Goal: Use online tool/utility: Utilize a website feature to perform a specific function

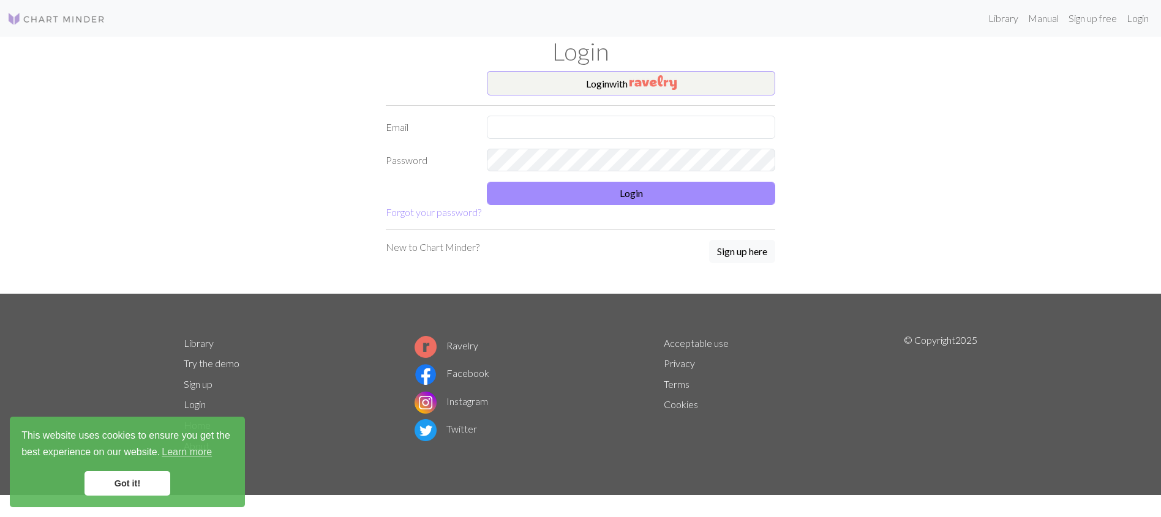
type input "[EMAIL_ADDRESS][DOMAIN_NAME]"
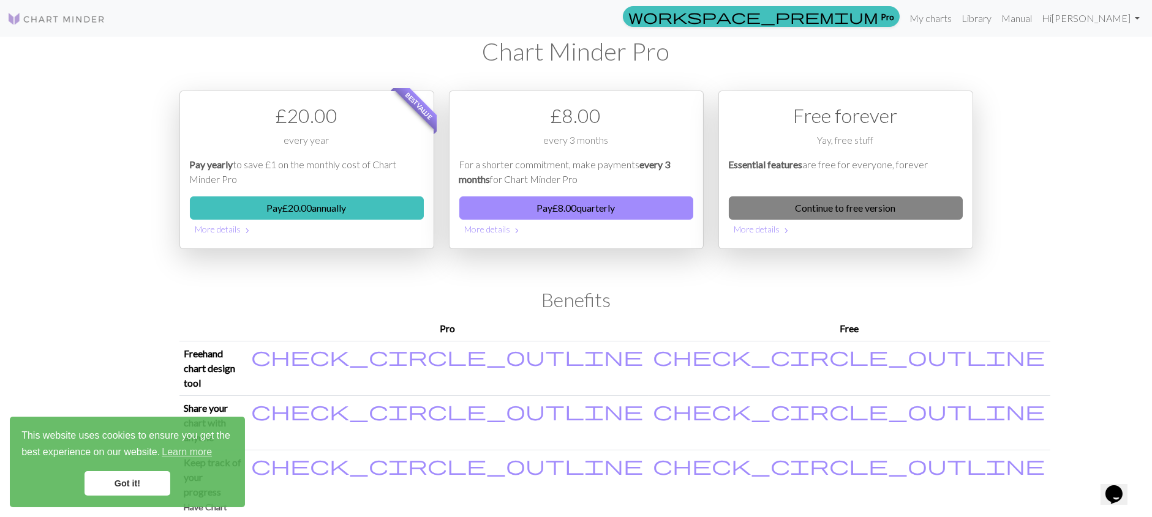
click at [884, 208] on link "Continue to free version" at bounding box center [846, 208] width 234 height 23
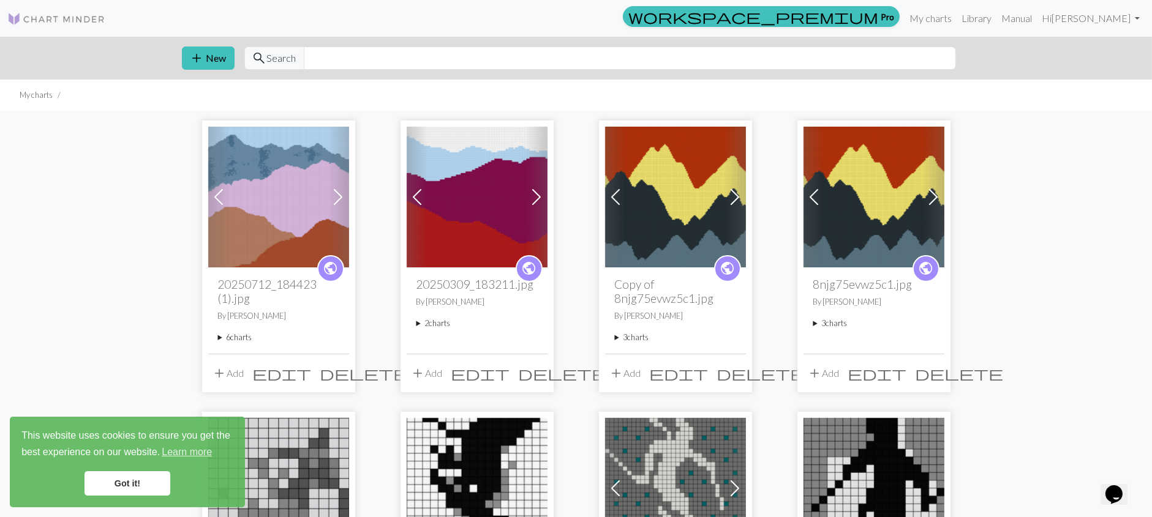
click at [241, 336] on summary "6 charts" at bounding box center [278, 338] width 121 height 12
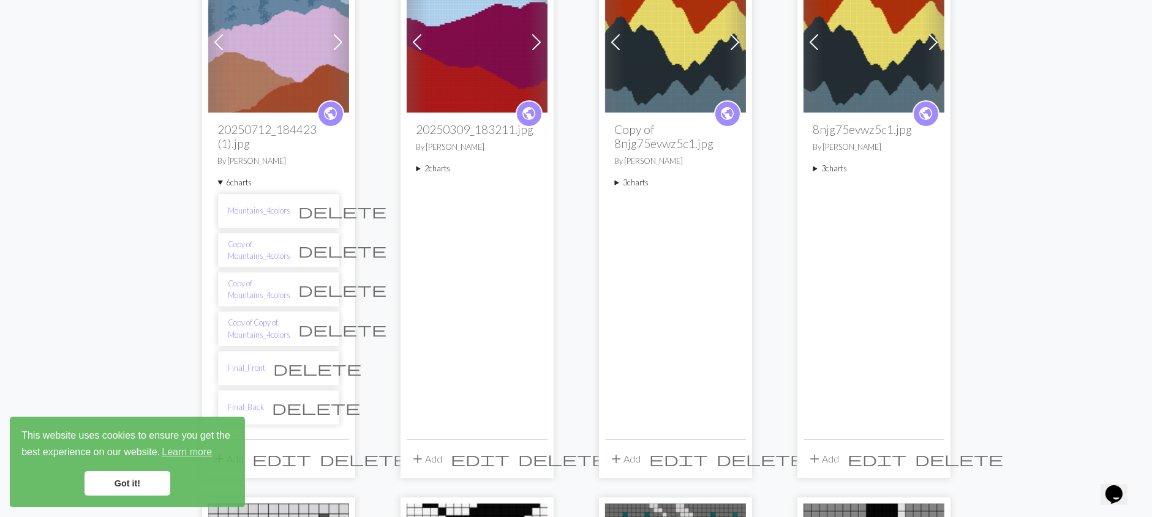
scroll to position [306, 0]
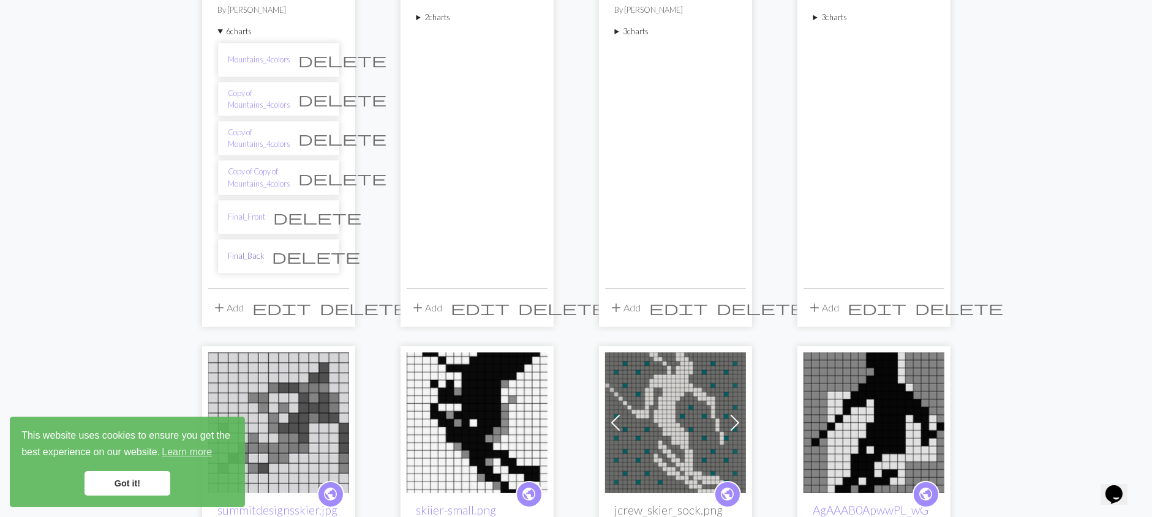
click at [235, 250] on link "Final_Back" at bounding box center [246, 256] width 36 height 12
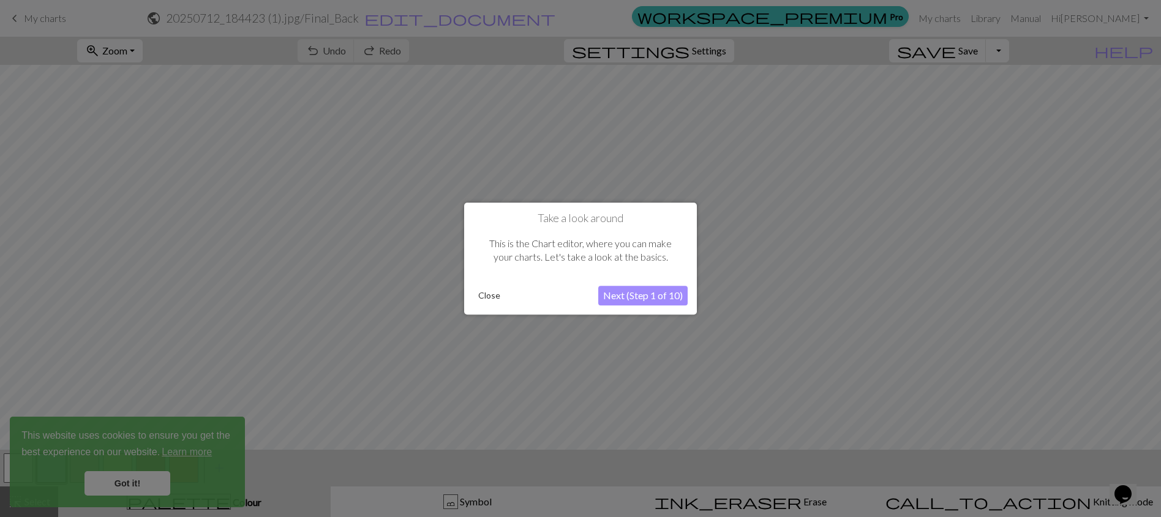
click at [628, 295] on button "Next (Step 1 of 10)" at bounding box center [642, 296] width 89 height 20
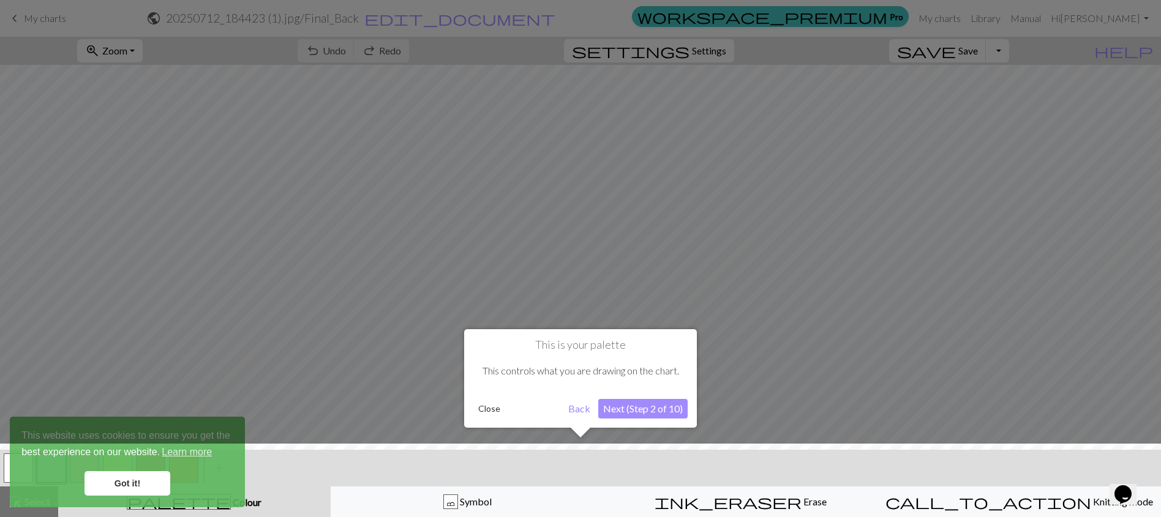
click at [668, 406] on button "Next (Step 2 of 10)" at bounding box center [642, 409] width 89 height 20
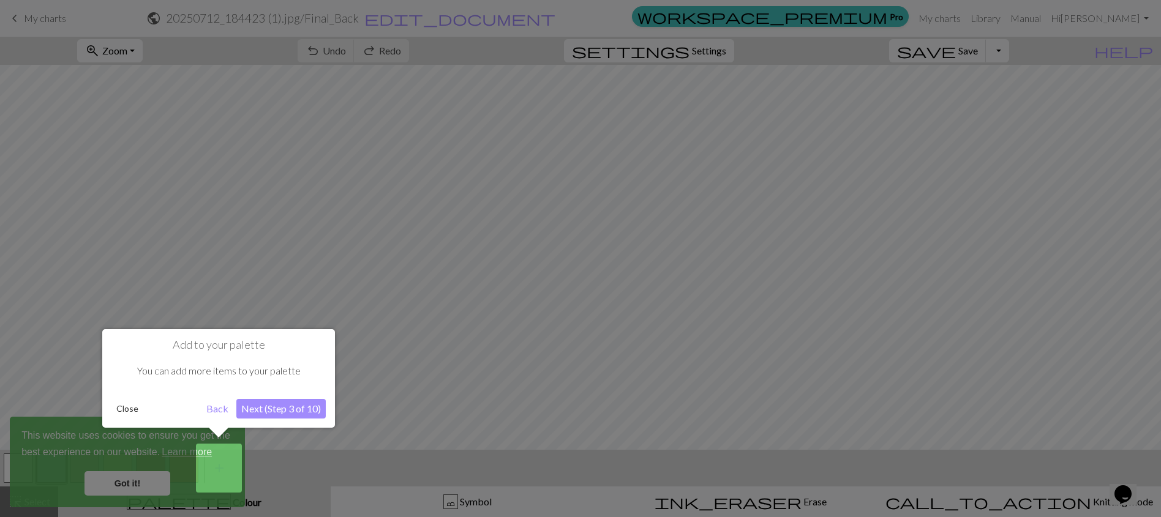
click at [296, 408] on button "Next (Step 3 of 10)" at bounding box center [280, 409] width 89 height 20
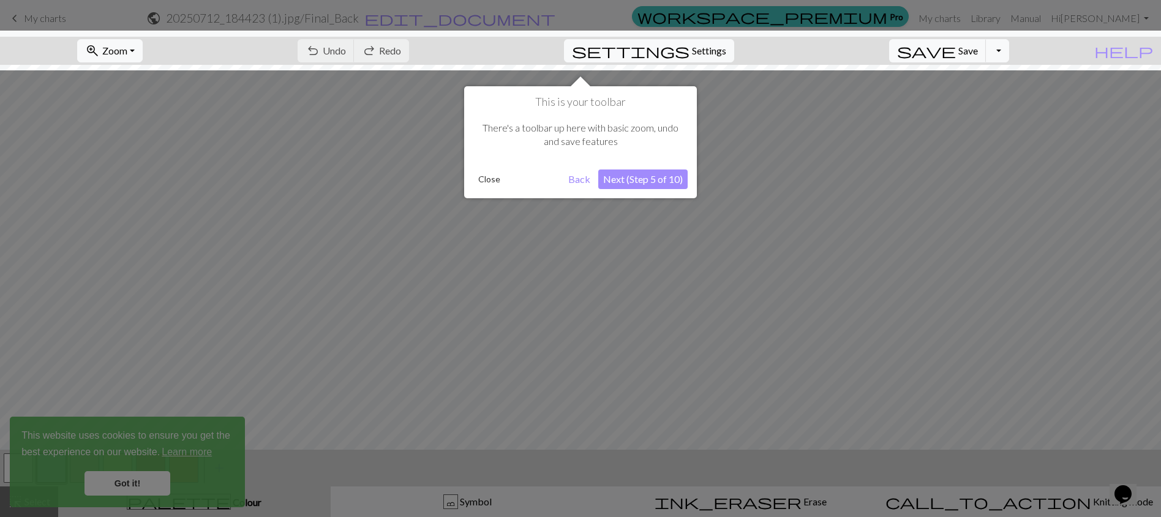
click at [647, 176] on button "Next (Step 5 of 10)" at bounding box center [642, 180] width 89 height 20
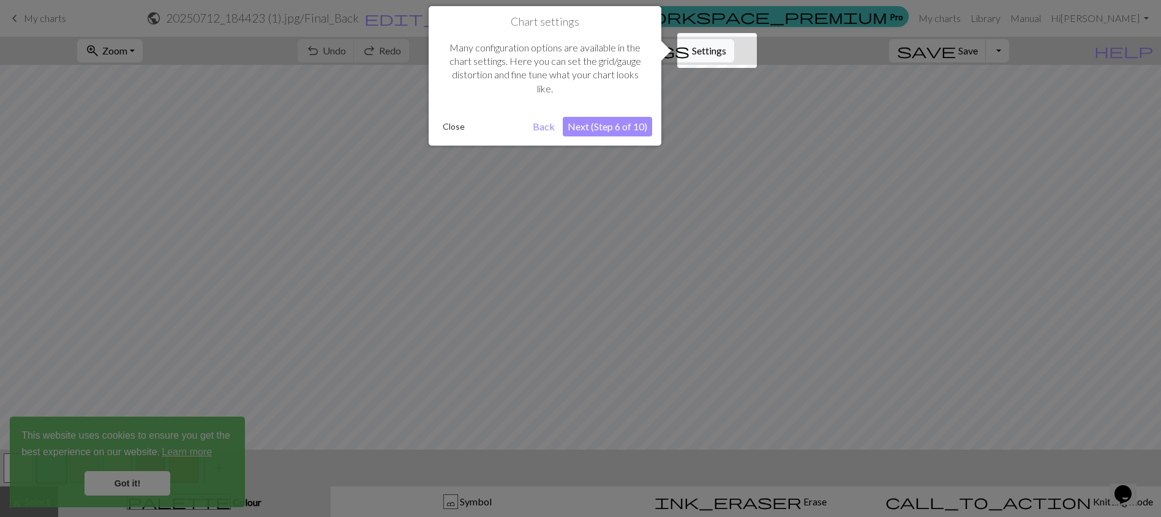
click at [634, 127] on button "Next (Step 6 of 10)" at bounding box center [607, 127] width 89 height 20
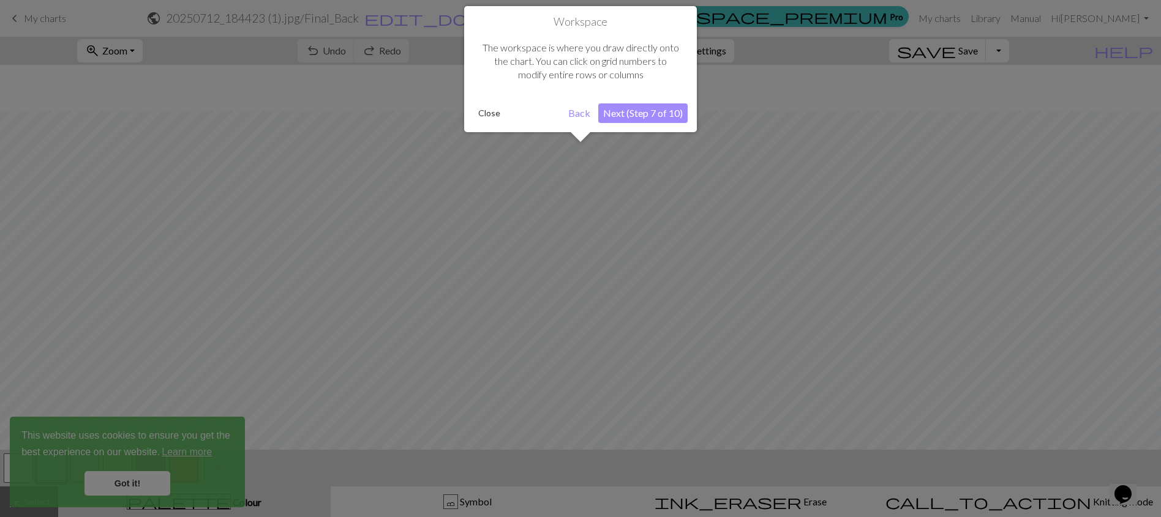
scroll to position [45, 0]
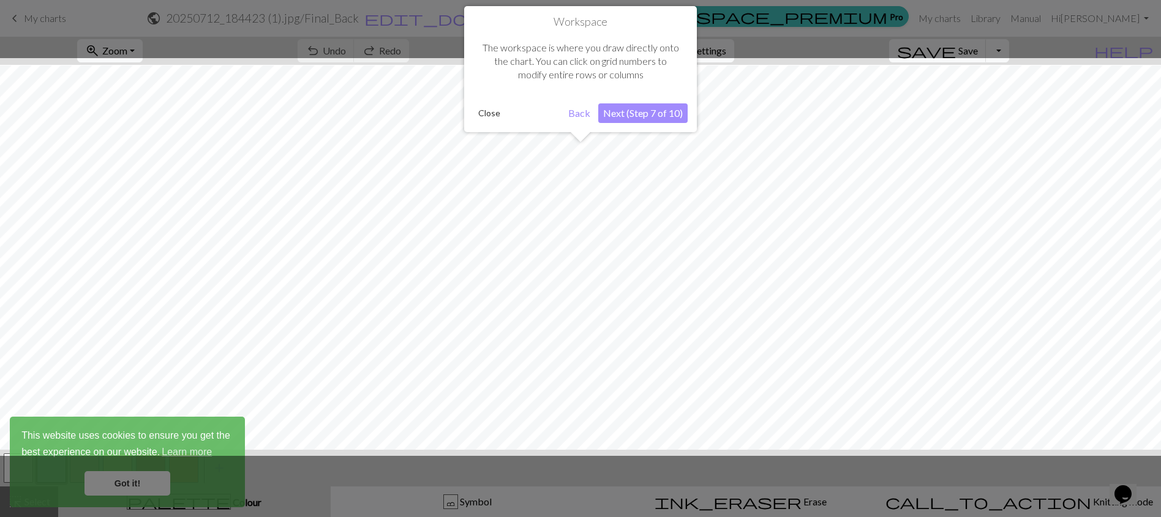
click at [640, 114] on button "Next (Step 7 of 10)" at bounding box center [642, 113] width 89 height 20
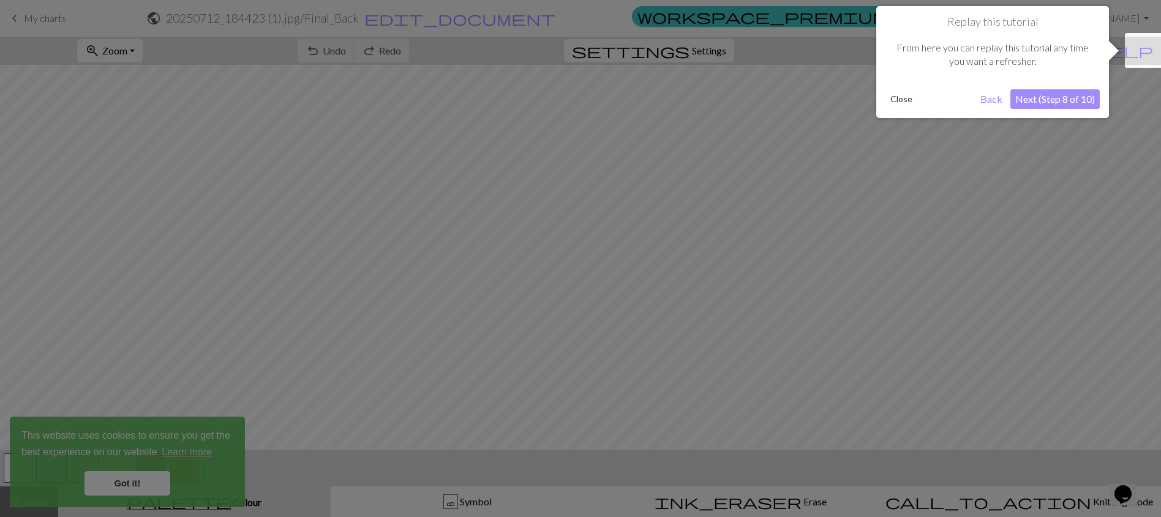
click at [1038, 100] on button "Next (Step 8 of 10)" at bounding box center [1054, 99] width 89 height 20
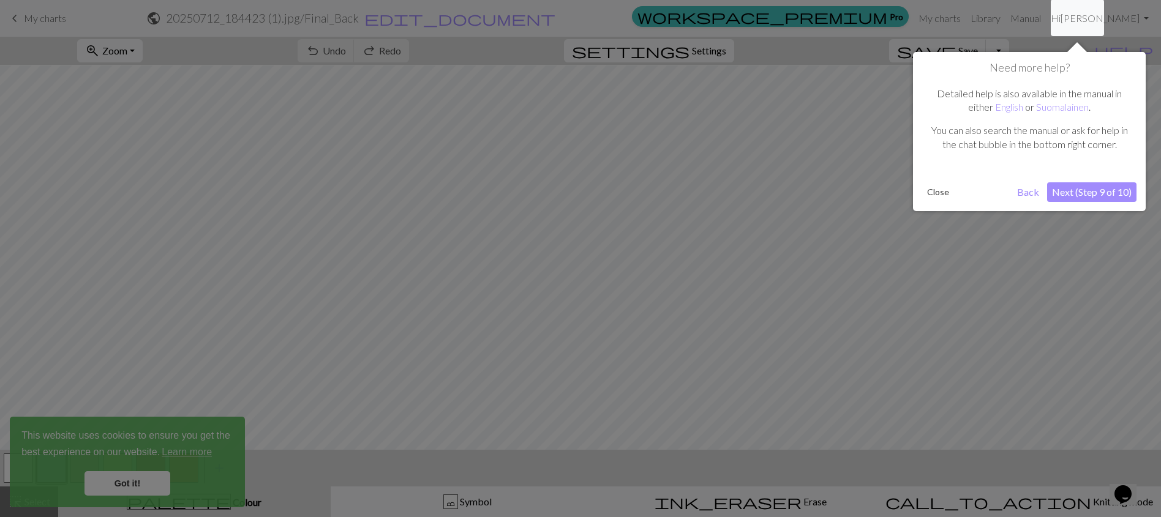
click at [1085, 192] on button "Next (Step 9 of 10)" at bounding box center [1091, 192] width 89 height 20
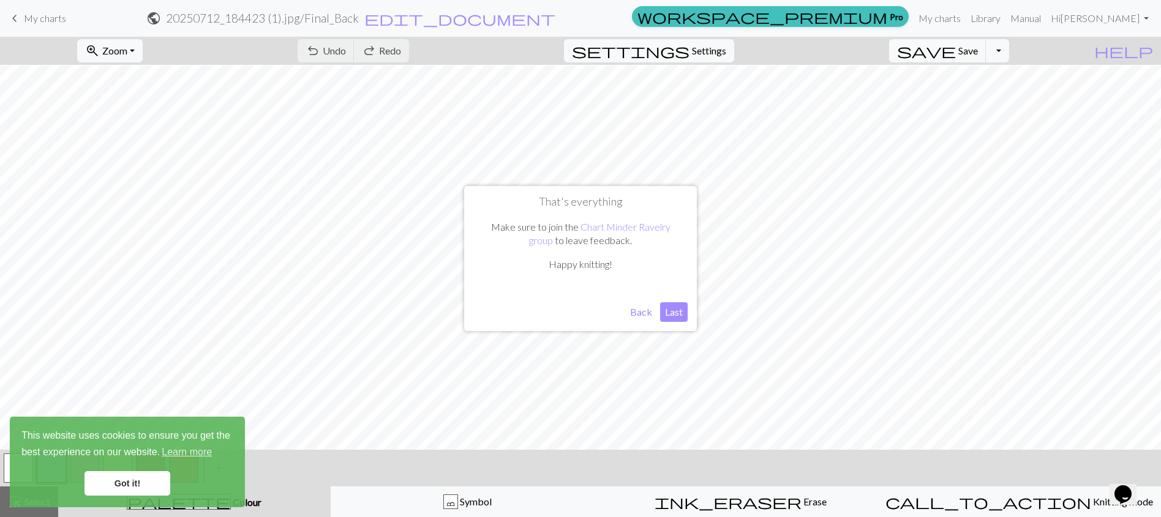
click at [669, 314] on button "Last" at bounding box center [674, 312] width 28 height 20
click at [1009, 54] on button "Toggle Dropdown" at bounding box center [997, 50] width 23 height 23
click at [997, 98] on button "save_alt Download" at bounding box center [907, 97] width 202 height 20
